Goal: Task Accomplishment & Management: Manage account settings

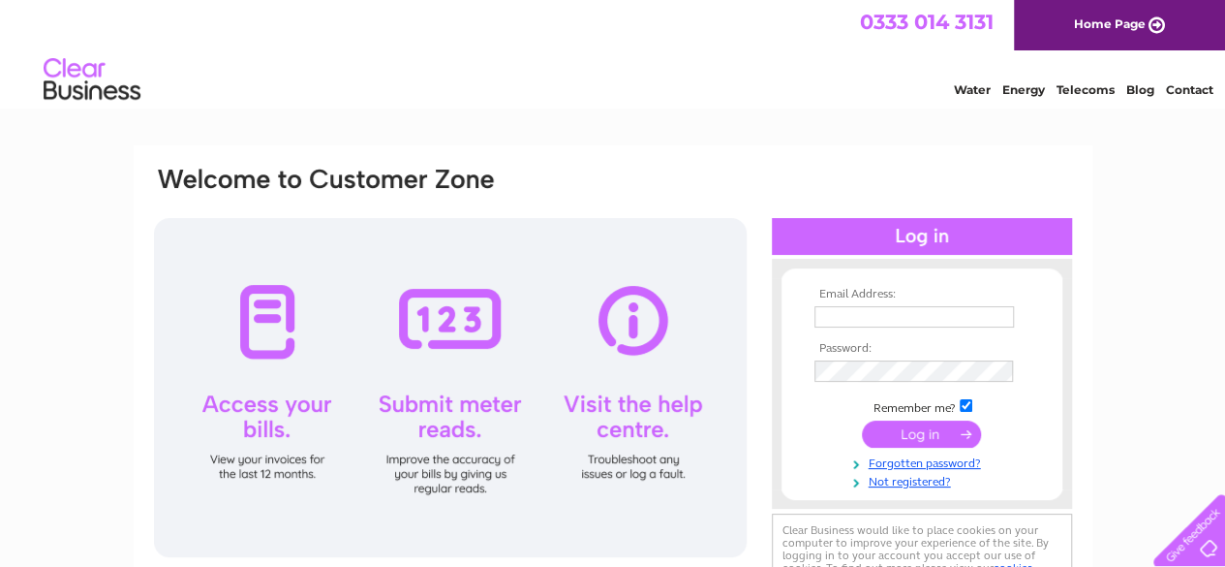
type input "elgin.209@eel.co.uk"
click at [925, 444] on input "submit" at bounding box center [921, 433] width 119 height 27
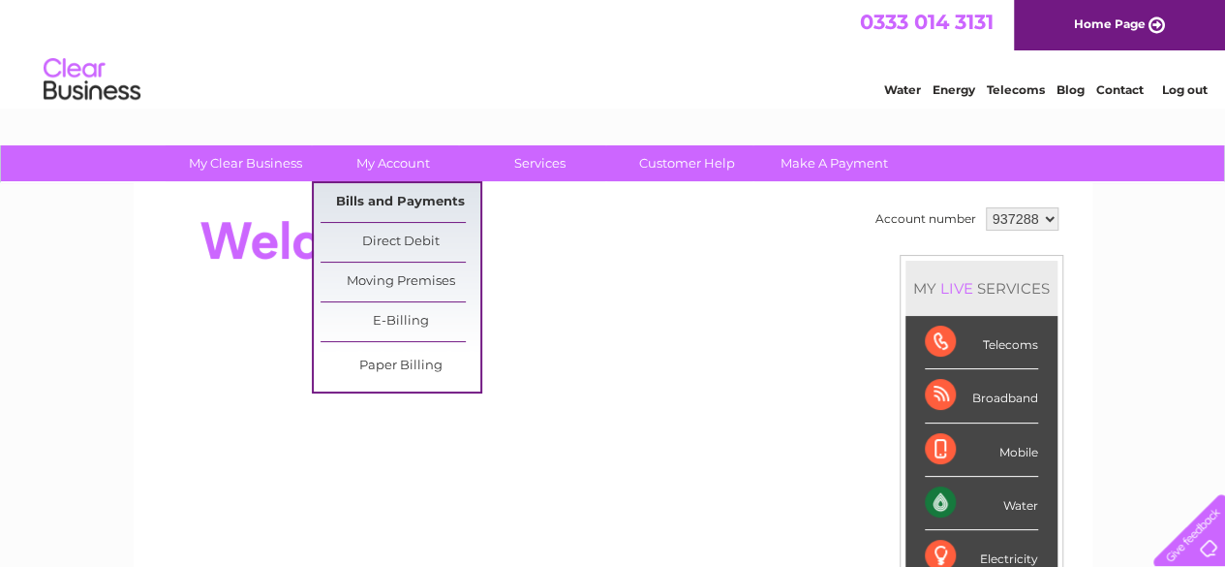
click at [405, 202] on link "Bills and Payments" at bounding box center [401, 202] width 160 height 39
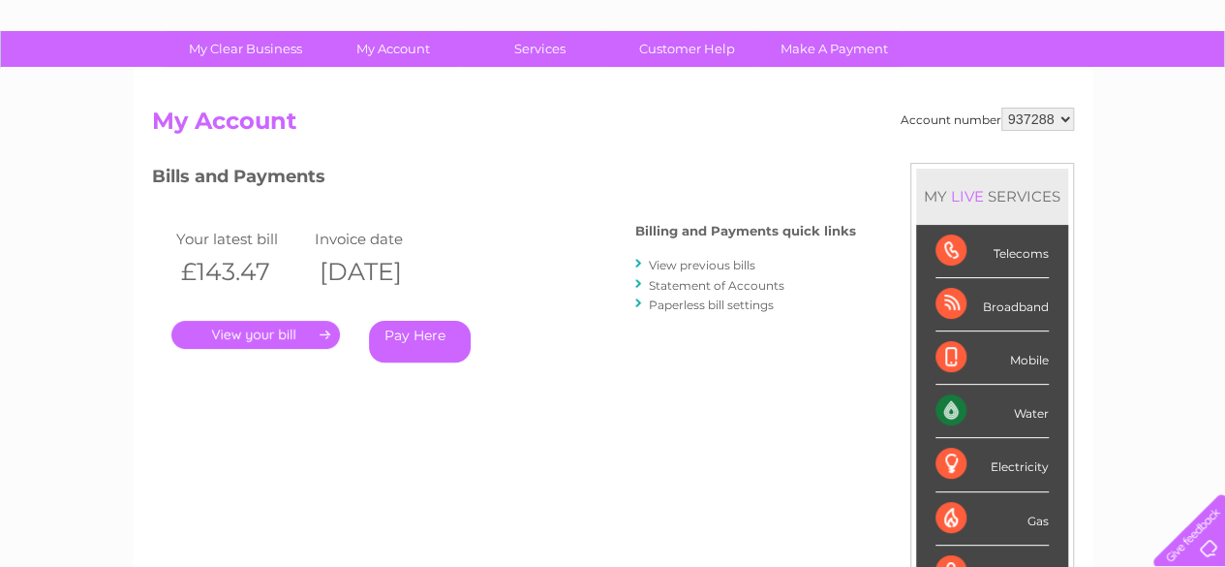
scroll to position [112, 0]
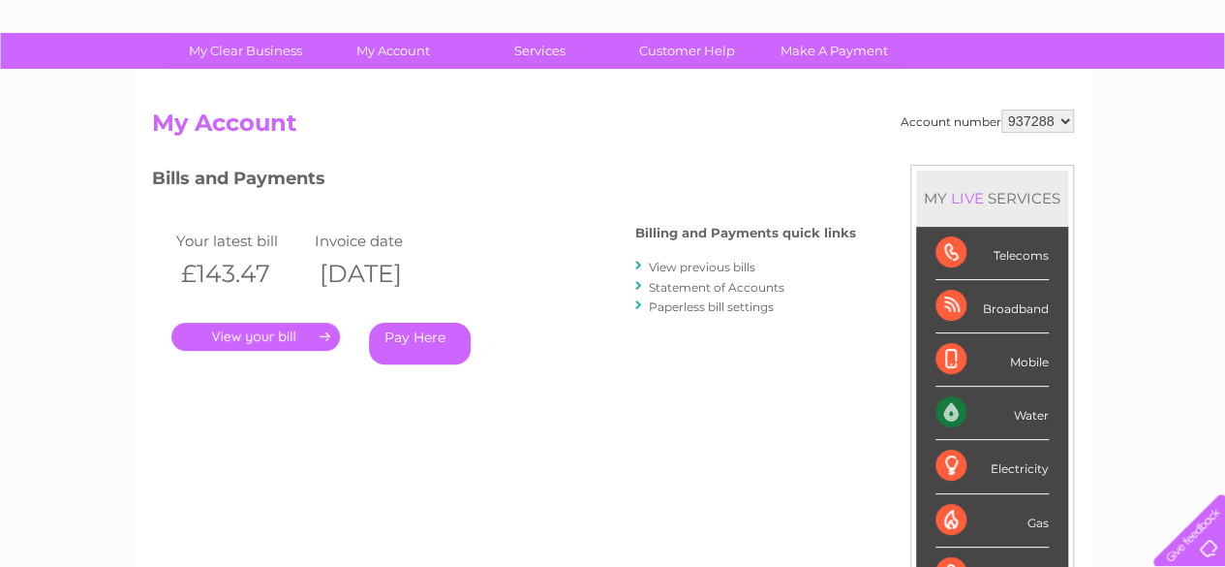
click at [272, 334] on link "." at bounding box center [255, 336] width 168 height 28
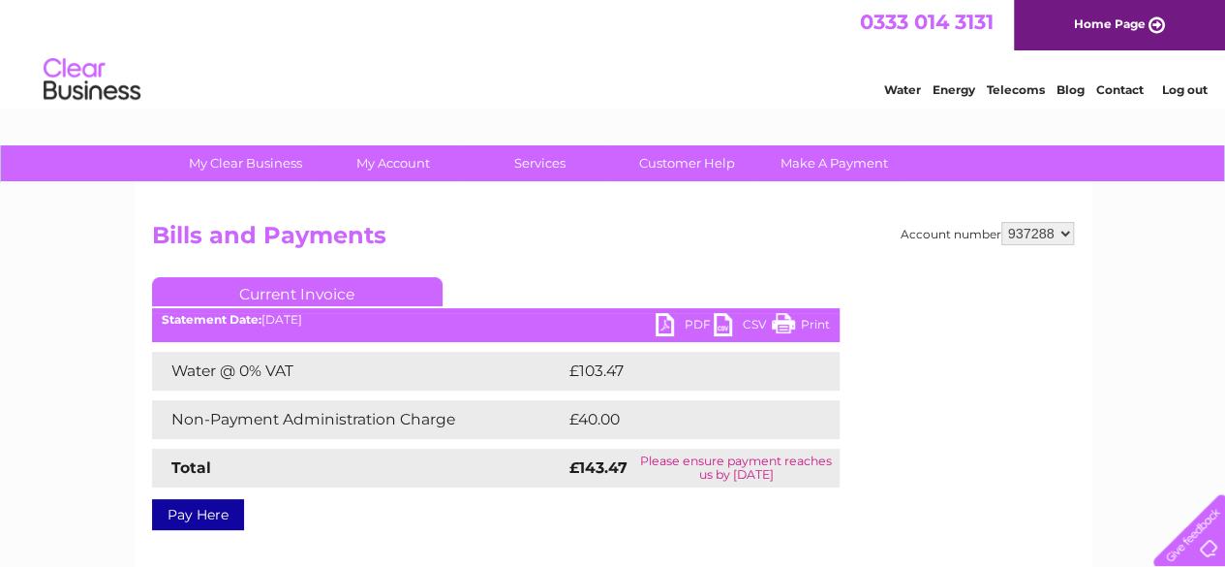
click at [795, 322] on link "Print" at bounding box center [801, 327] width 58 height 28
click at [686, 313] on link "PDF" at bounding box center [685, 327] width 58 height 28
